Goal: Navigation & Orientation: Understand site structure

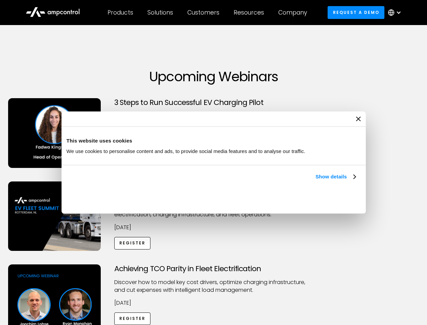
click at [315, 181] on link "Show details" at bounding box center [335, 176] width 40 height 8
click at [0, 0] on div "Necessary cookies help make a website usable by enabling basic functions like p…" at bounding box center [0, 0] width 0 height 0
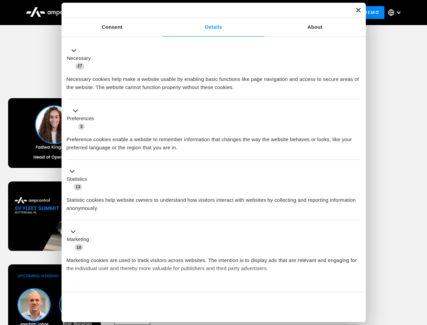
click at [208, 13] on div "Customers" at bounding box center [203, 12] width 32 height 7
click at [120, 13] on div "Products" at bounding box center [121, 12] width 26 height 7
click at [161, 13] on div "Solutions" at bounding box center [160, 12] width 26 height 7
click at [205, 13] on div "Customers" at bounding box center [203, 12] width 32 height 7
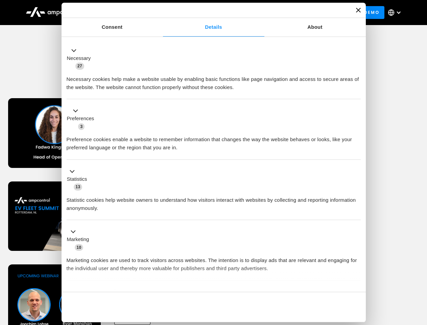
click at [250, 13] on div "Resources" at bounding box center [249, 12] width 30 height 7
click at [295, 13] on div "Company" at bounding box center [292, 12] width 29 height 7
click at [396, 13] on div at bounding box center [398, 12] width 5 height 5
